Goal: Information Seeking & Learning: Learn about a topic

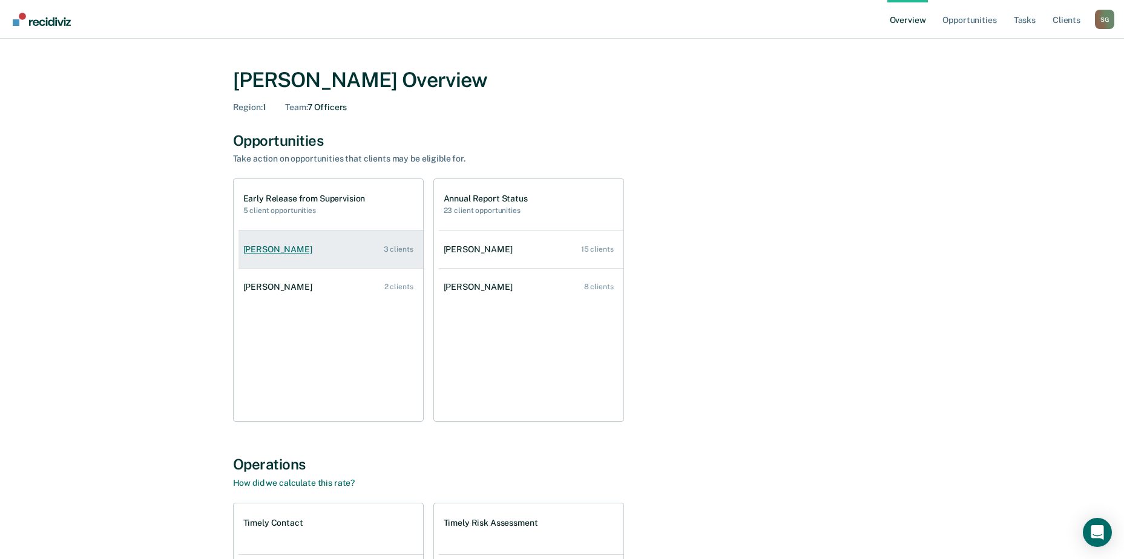
click at [255, 252] on div "[PERSON_NAME]" at bounding box center [280, 249] width 74 height 10
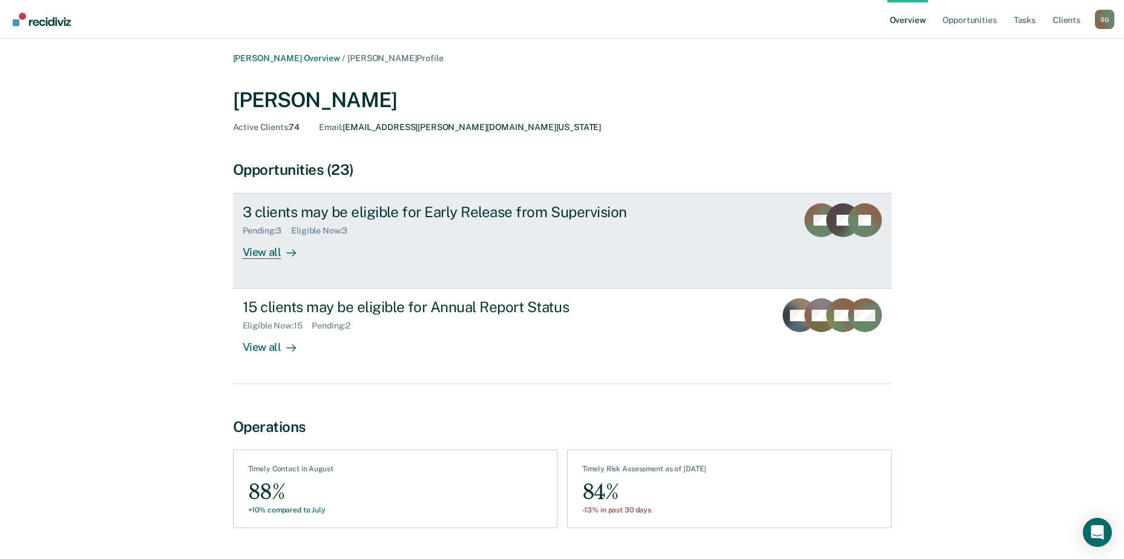
click at [269, 254] on div "View all" at bounding box center [277, 248] width 68 height 24
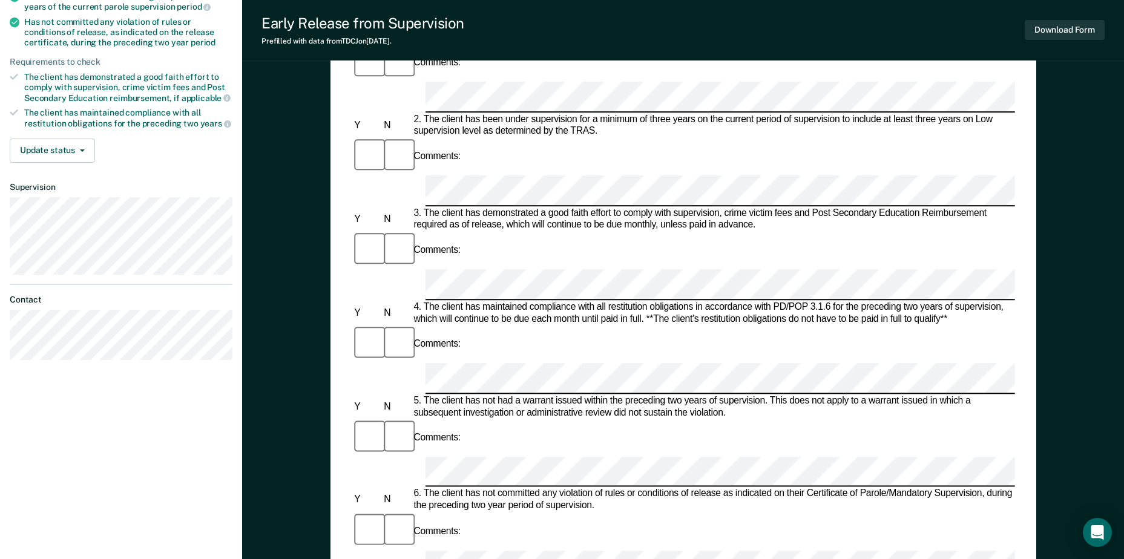
scroll to position [303, 0]
